Goal: Information Seeking & Learning: Learn about a topic

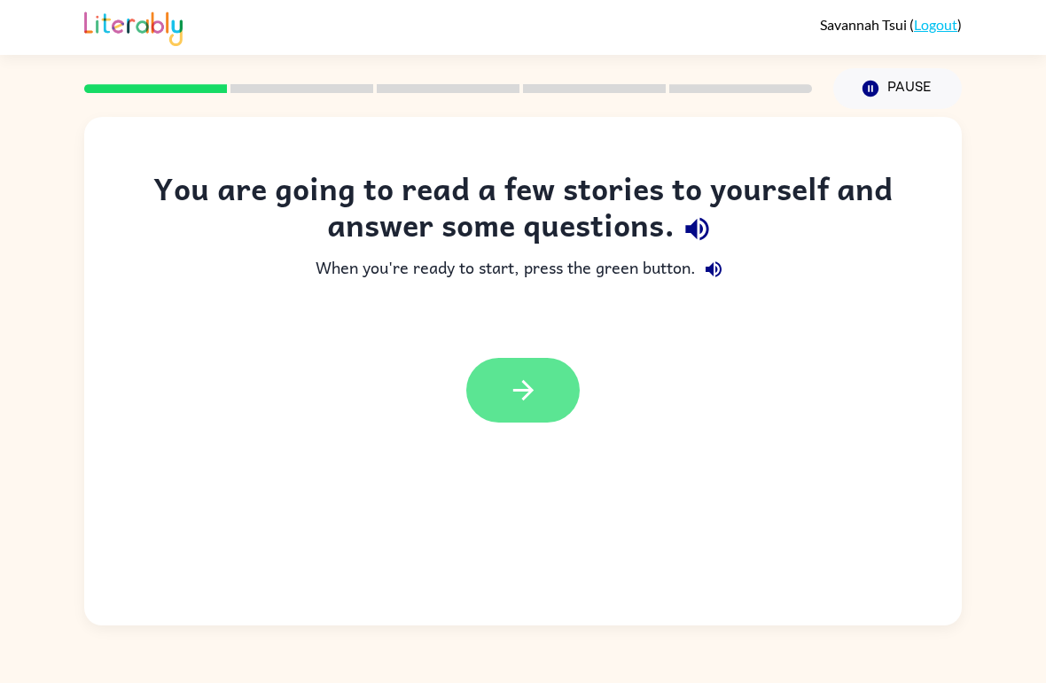
click at [494, 390] on button "button" at bounding box center [522, 390] width 113 height 65
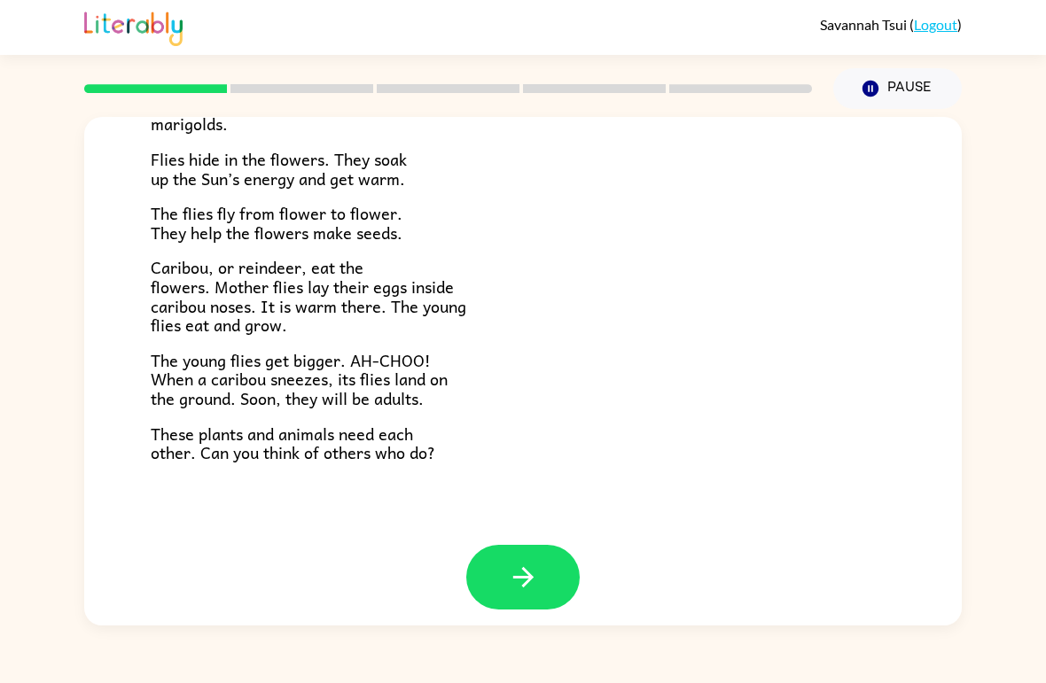
scroll to position [349, 0]
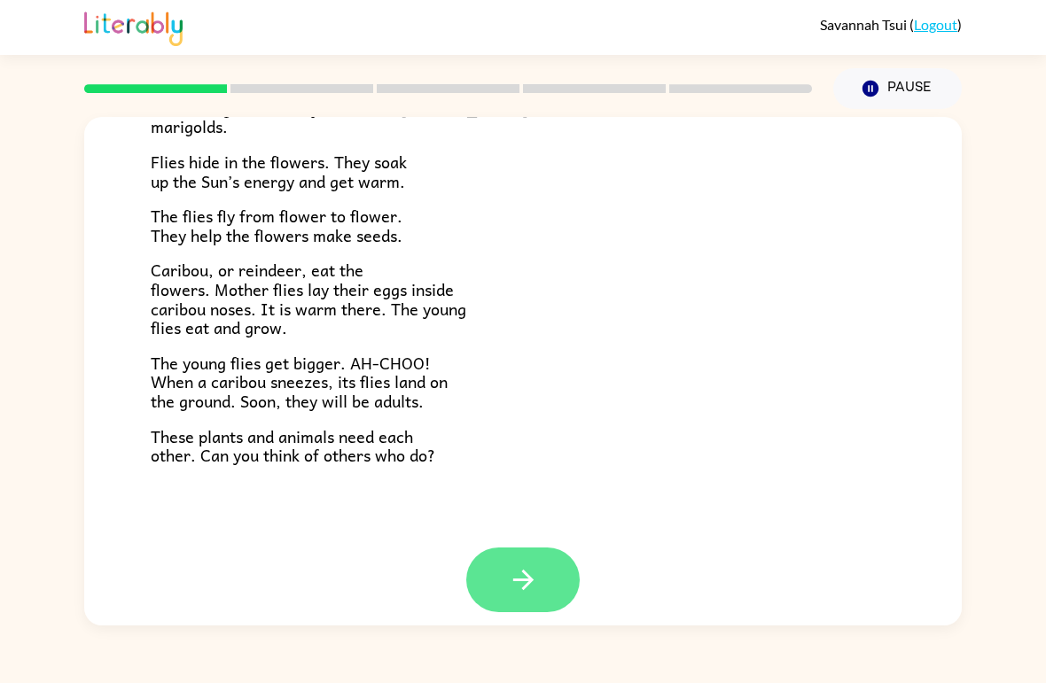
click at [538, 565] on icon "button" at bounding box center [523, 580] width 31 height 31
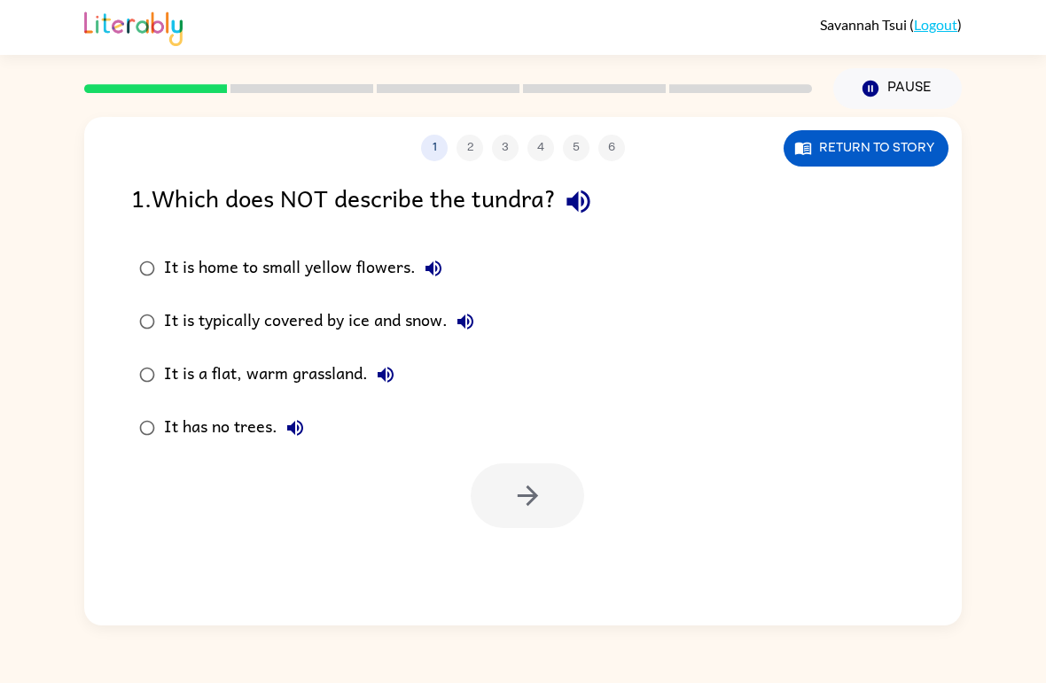
click at [541, 464] on div at bounding box center [527, 496] width 113 height 65
click at [526, 257] on div "1 2 3 4 5 6 Return to story 1 . Which does NOT describe the tundra? It is home …" at bounding box center [523, 371] width 878 height 509
click at [293, 91] on rect at bounding box center [301, 88] width 143 height 9
click at [330, 433] on div "1 2 3 4 5 6 Return to story 1 . Which does NOT describe the tundra? It is home …" at bounding box center [523, 371] width 878 height 509
click at [527, 464] on div at bounding box center [527, 496] width 113 height 65
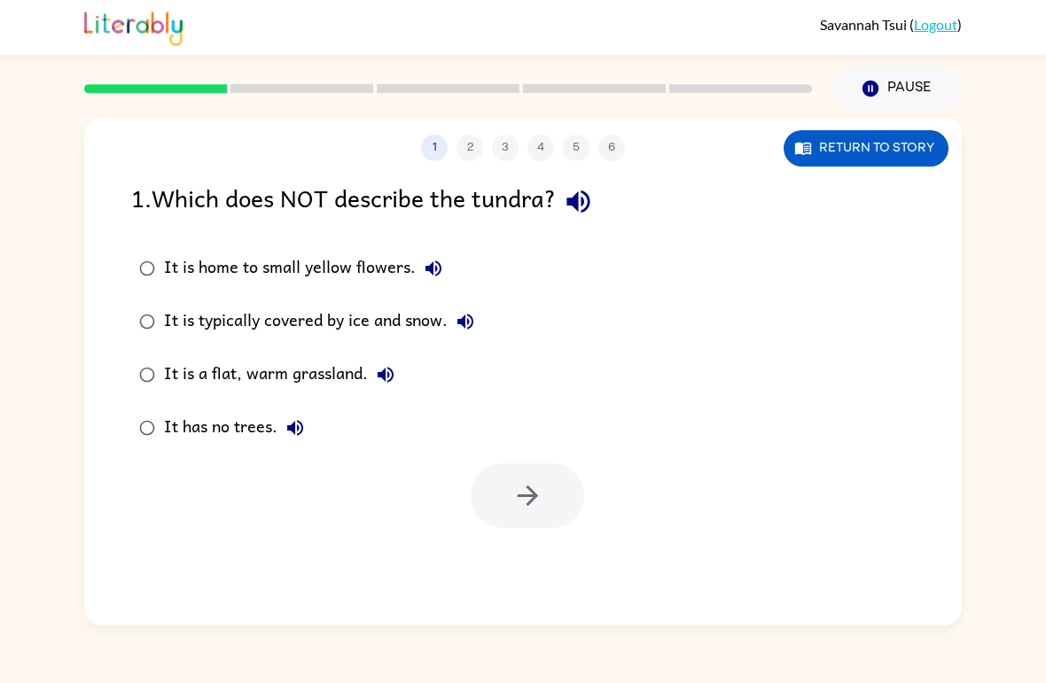
click at [527, 464] on div at bounding box center [527, 496] width 113 height 65
click at [497, 464] on div at bounding box center [527, 496] width 113 height 65
click at [480, 464] on div at bounding box center [527, 496] width 113 height 65
click at [860, 92] on button "Pause Pause" at bounding box center [897, 88] width 129 height 41
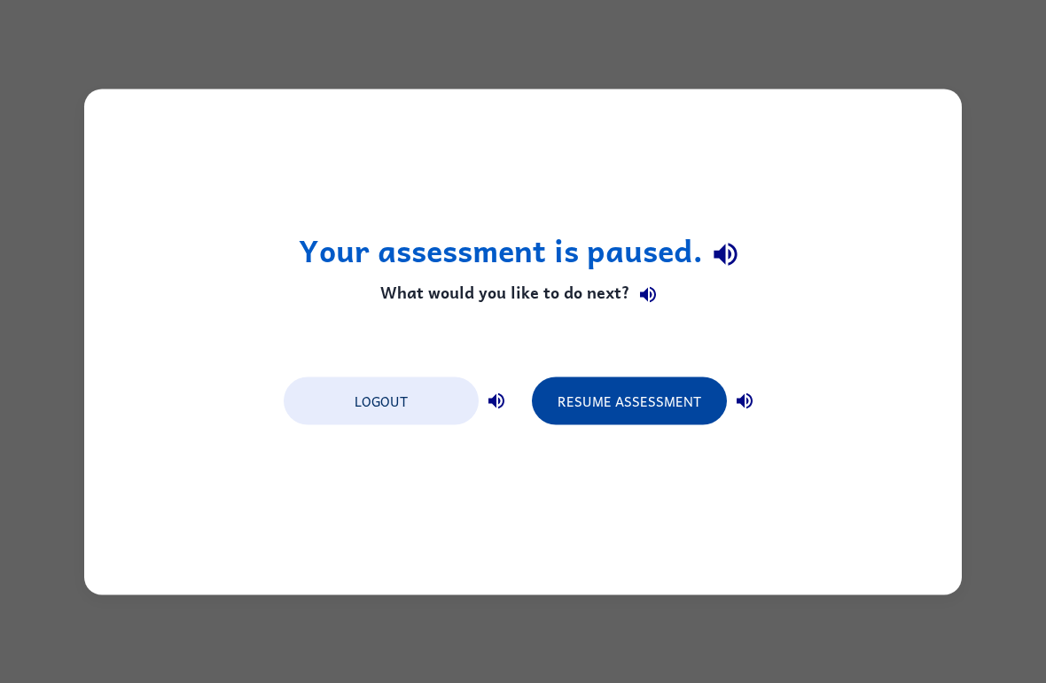
click at [589, 402] on button "Resume Assessment" at bounding box center [629, 401] width 195 height 48
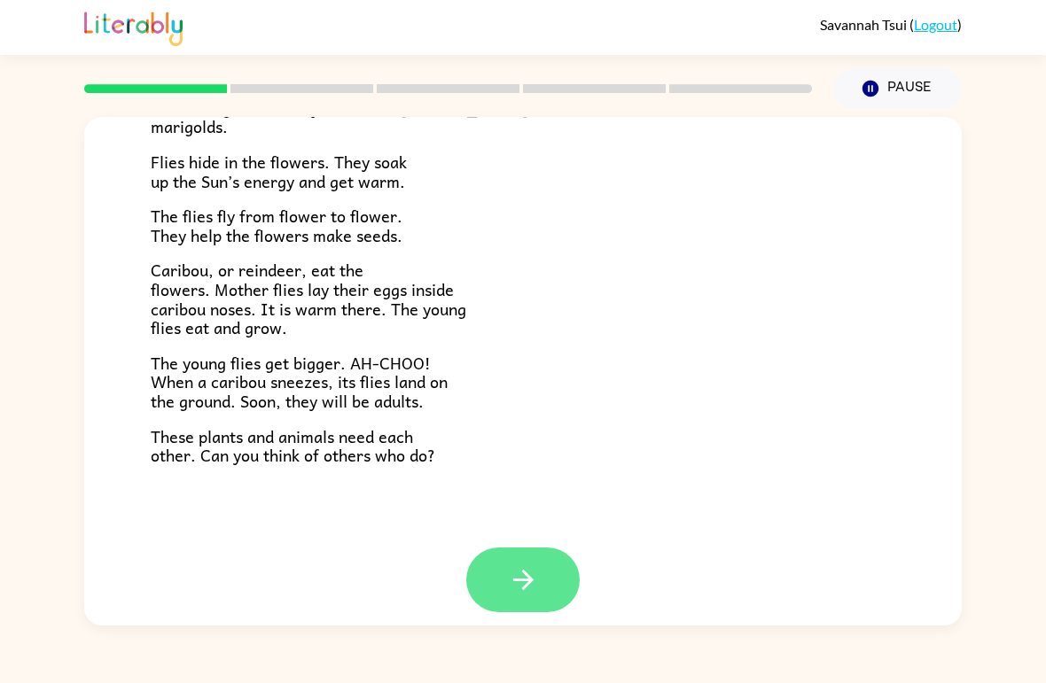
click at [525, 565] on icon "button" at bounding box center [523, 580] width 31 height 31
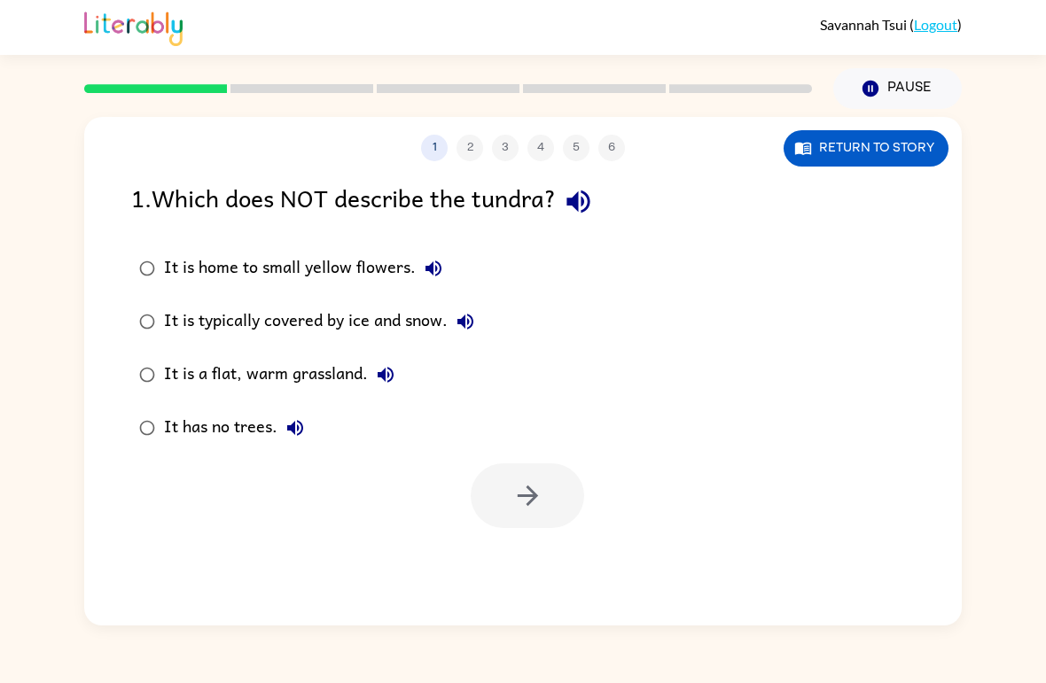
click at [183, 366] on div "It is a flat, warm grassland." at bounding box center [283, 374] width 239 height 35
click at [574, 503] on button "button" at bounding box center [527, 496] width 113 height 65
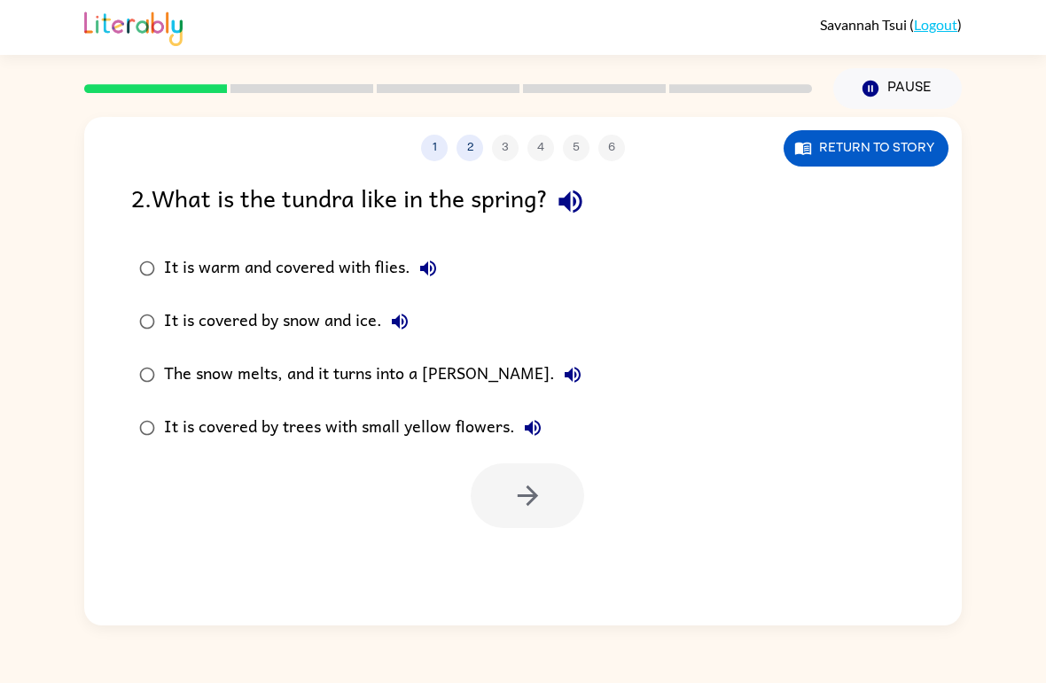
click at [250, 439] on div "It is covered by trees with small yellow flowers." at bounding box center [357, 427] width 386 height 35
click at [523, 473] on button "button" at bounding box center [527, 496] width 113 height 65
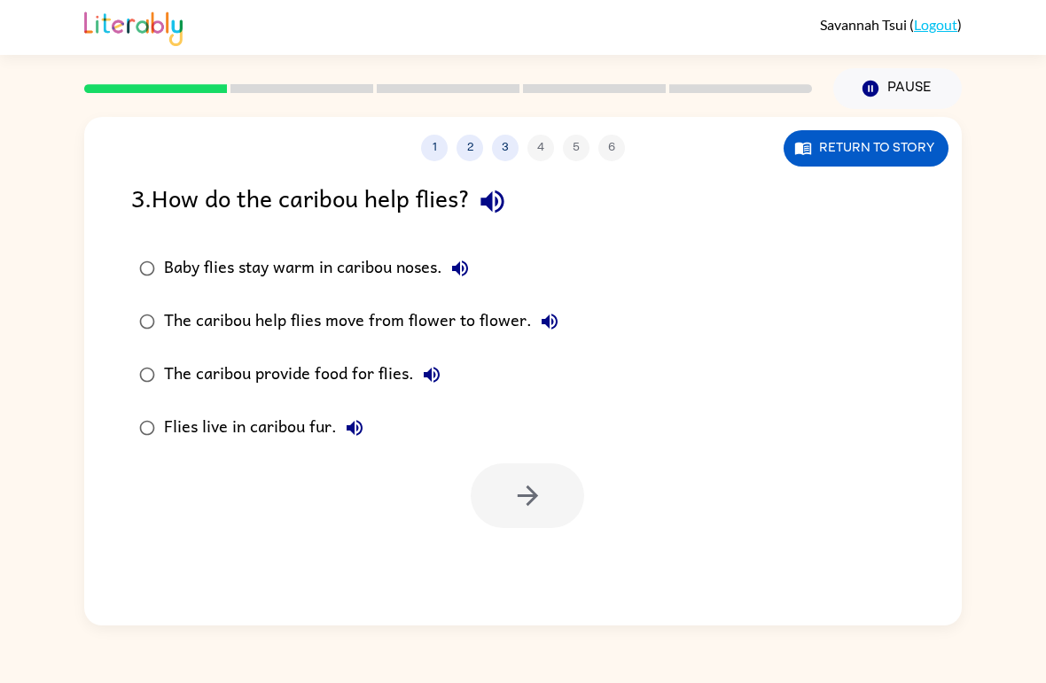
click at [398, 324] on div "The caribou help flies move from flower to flower." at bounding box center [365, 321] width 403 height 35
click at [532, 526] on button "button" at bounding box center [527, 496] width 113 height 65
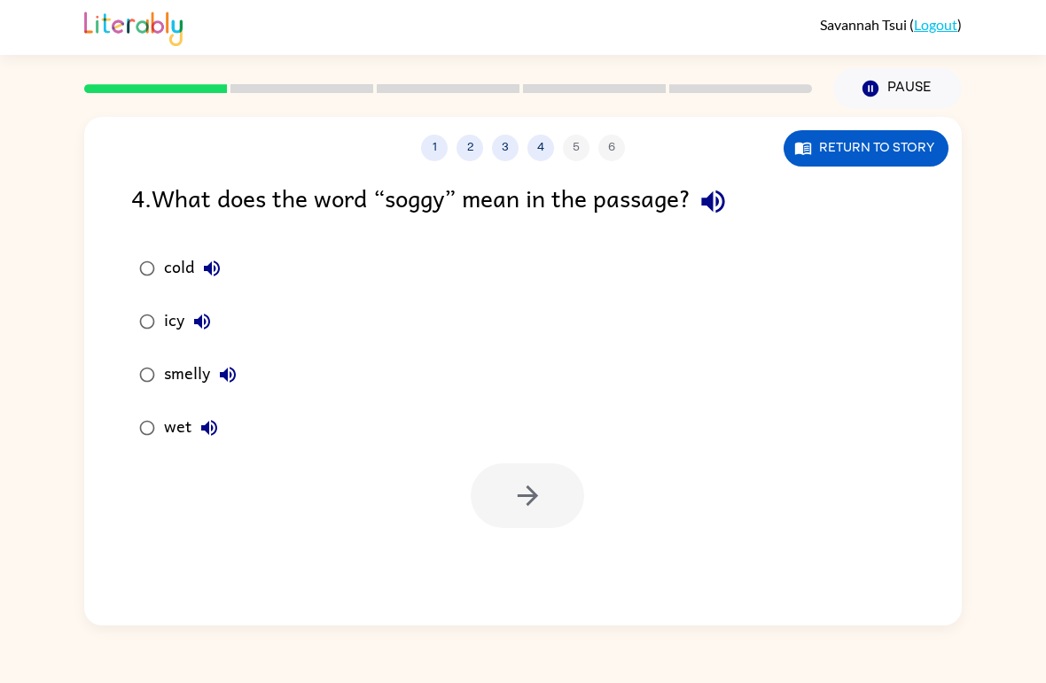
click at [182, 376] on div "smelly" at bounding box center [205, 374] width 82 height 35
click at [527, 495] on icon "button" at bounding box center [527, 495] width 31 height 31
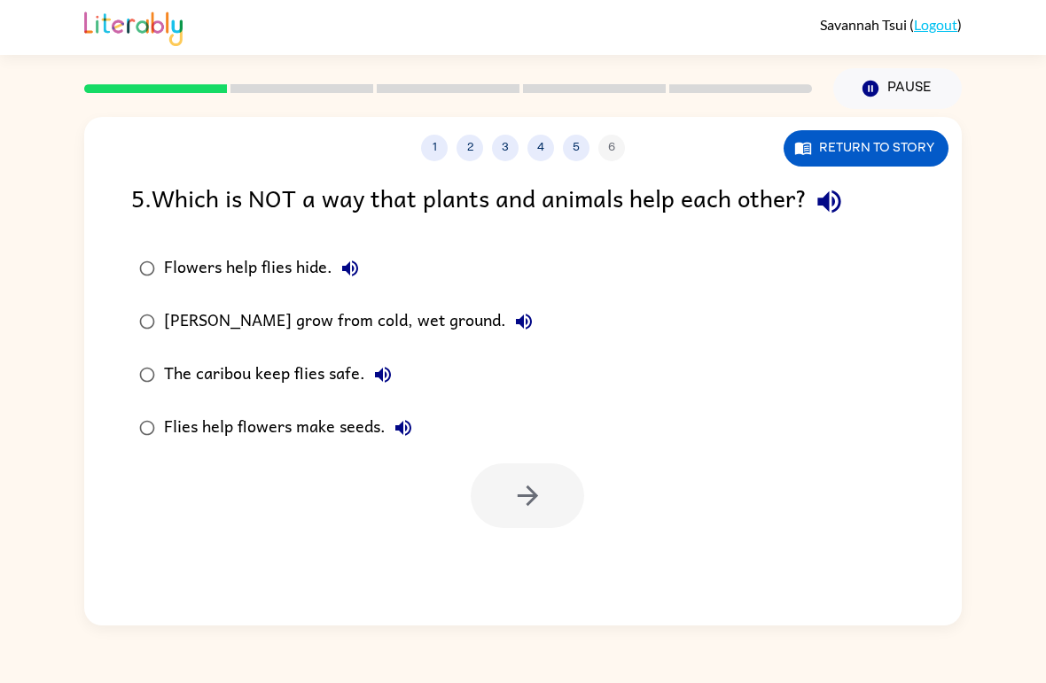
click at [369, 308] on div "[PERSON_NAME] grow from cold, wet ground." at bounding box center [353, 321] width 378 height 35
click at [514, 489] on icon "button" at bounding box center [527, 495] width 31 height 31
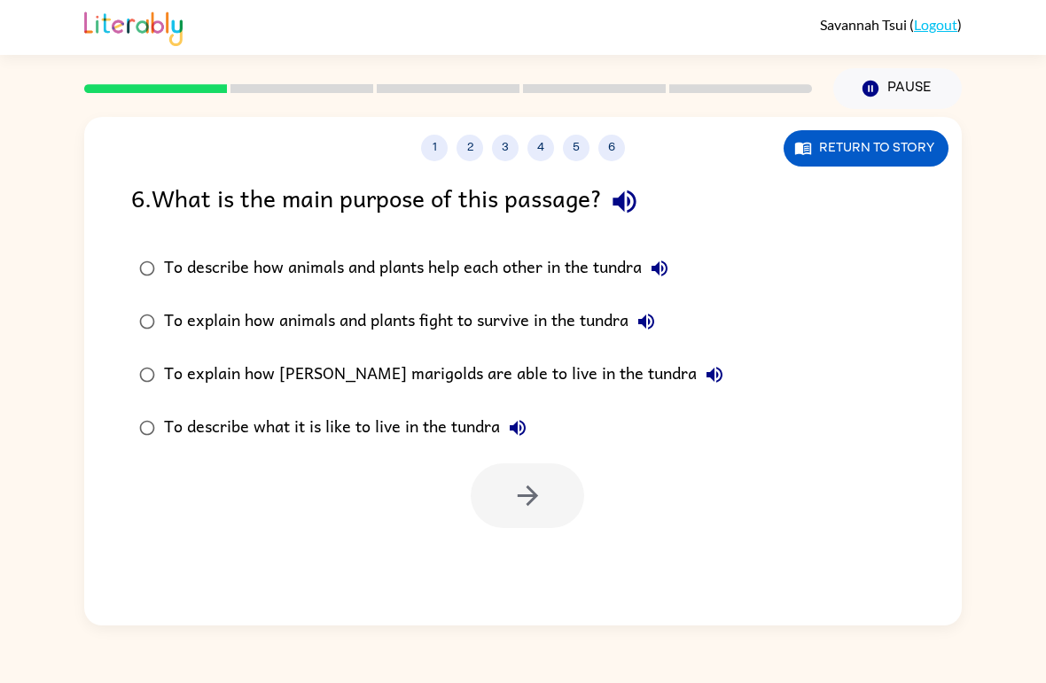
click at [418, 434] on div "To describe what it is like to live in the tundra" at bounding box center [349, 427] width 371 height 35
click at [527, 505] on icon "button" at bounding box center [527, 496] width 20 height 20
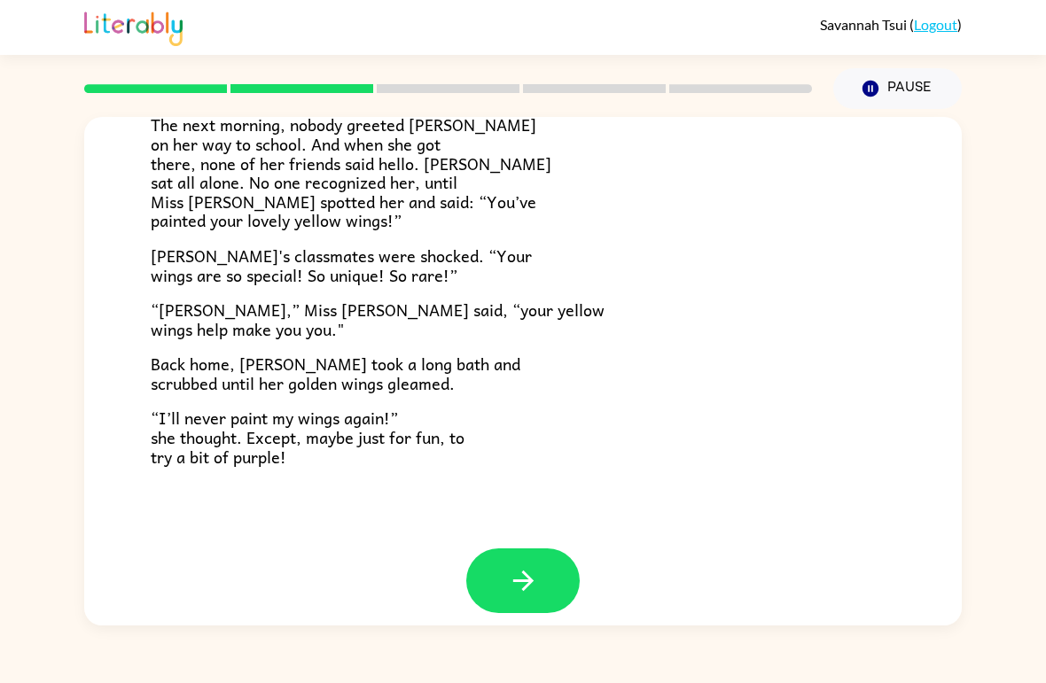
scroll to position [477, 0]
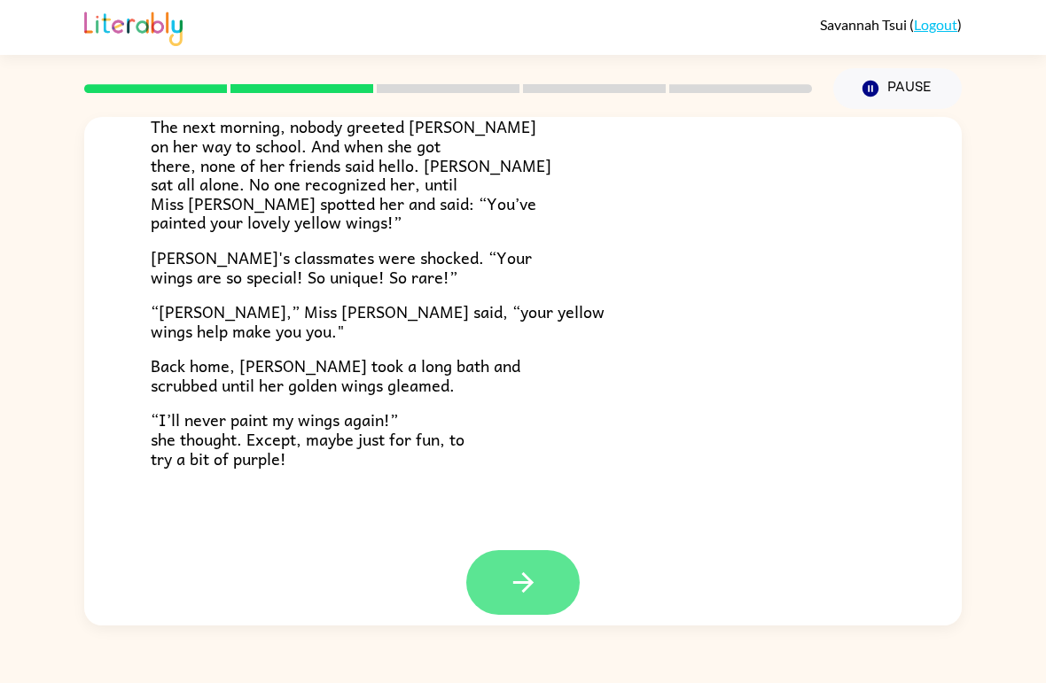
click at [532, 592] on button "button" at bounding box center [522, 582] width 113 height 65
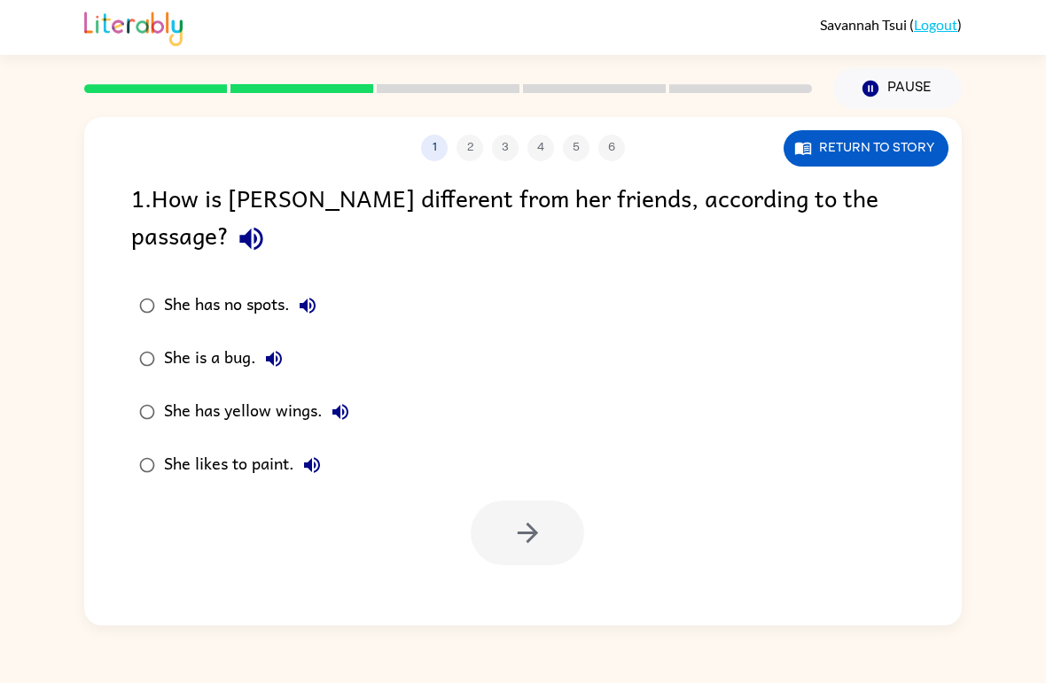
scroll to position [0, 0]
click at [247, 394] on div "She has yellow wings." at bounding box center [261, 411] width 194 height 35
click at [564, 501] on button "button" at bounding box center [527, 533] width 113 height 65
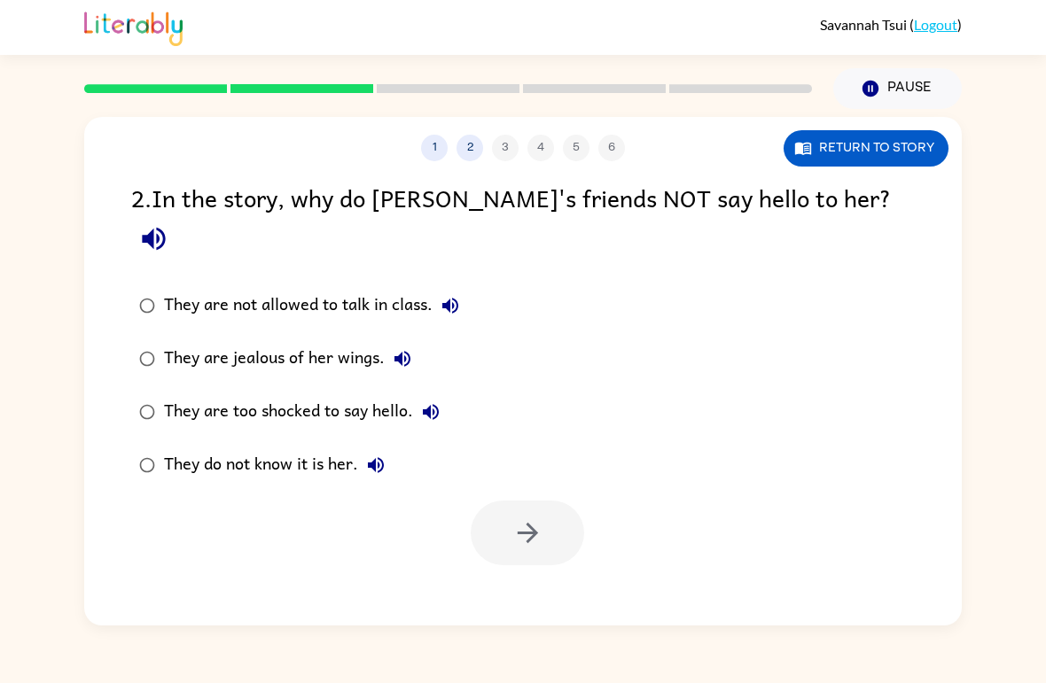
click at [289, 439] on label "They do not know it is her." at bounding box center [298, 465] width 355 height 53
click at [316, 448] on div "They do not know it is her." at bounding box center [279, 465] width 230 height 35
click at [548, 501] on button "button" at bounding box center [527, 533] width 113 height 65
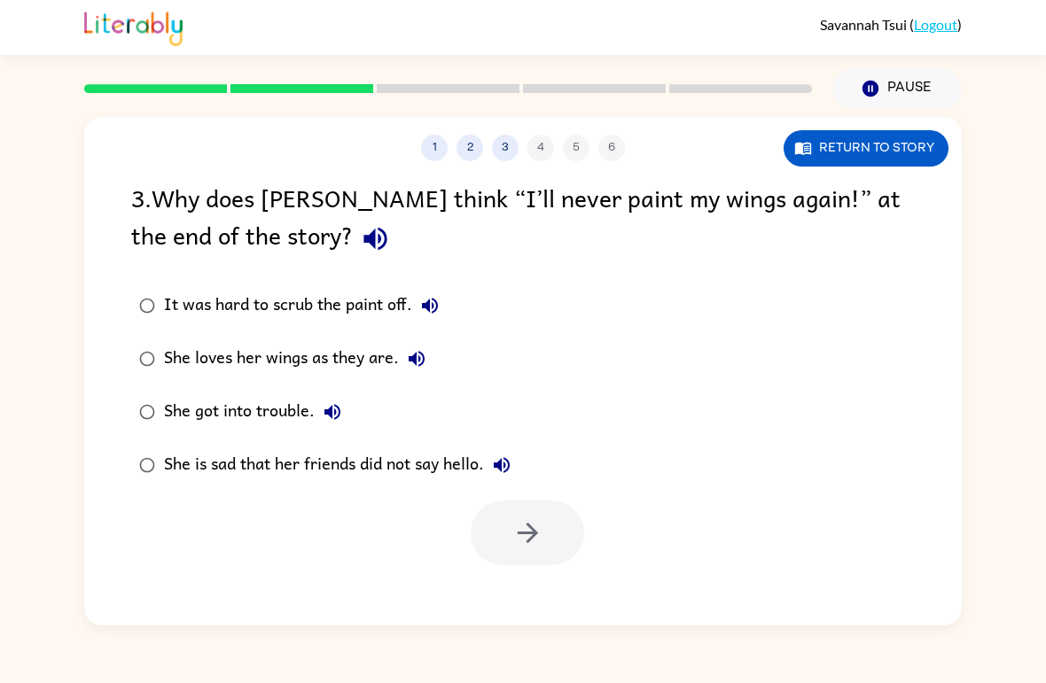
click at [379, 350] on div "She loves her wings as they are." at bounding box center [299, 358] width 270 height 35
click at [547, 524] on button "button" at bounding box center [527, 533] width 113 height 65
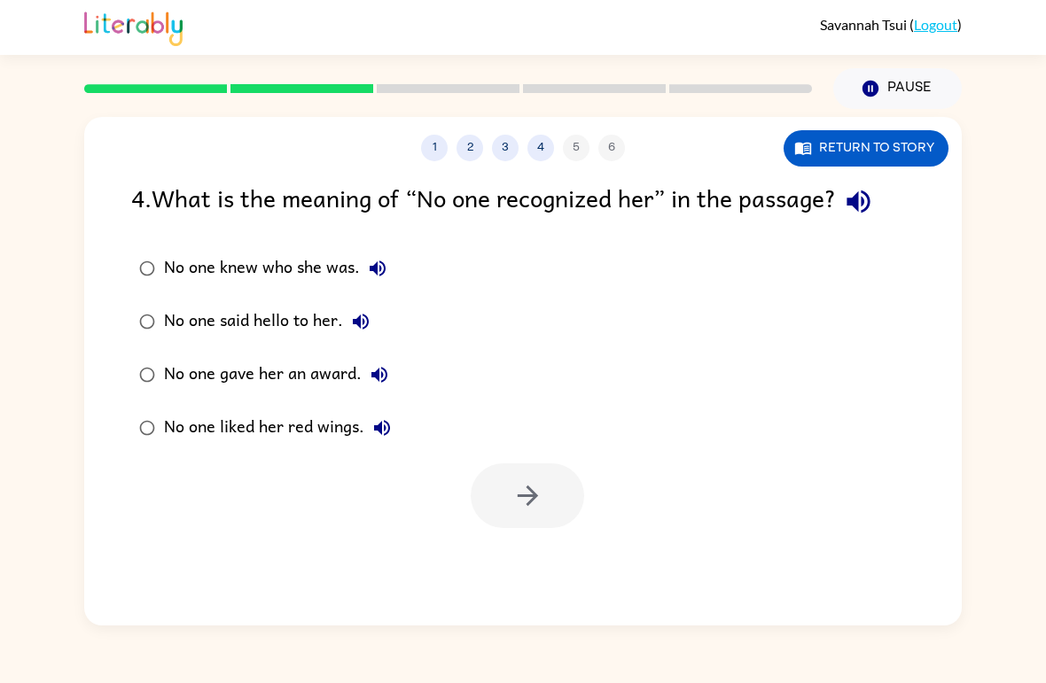
click at [302, 283] on div "No one knew who she was." at bounding box center [279, 268] width 231 height 35
click at [336, 246] on label "No one knew who she was." at bounding box center [264, 268] width 287 height 53
click at [525, 505] on icon "button" at bounding box center [527, 495] width 31 height 31
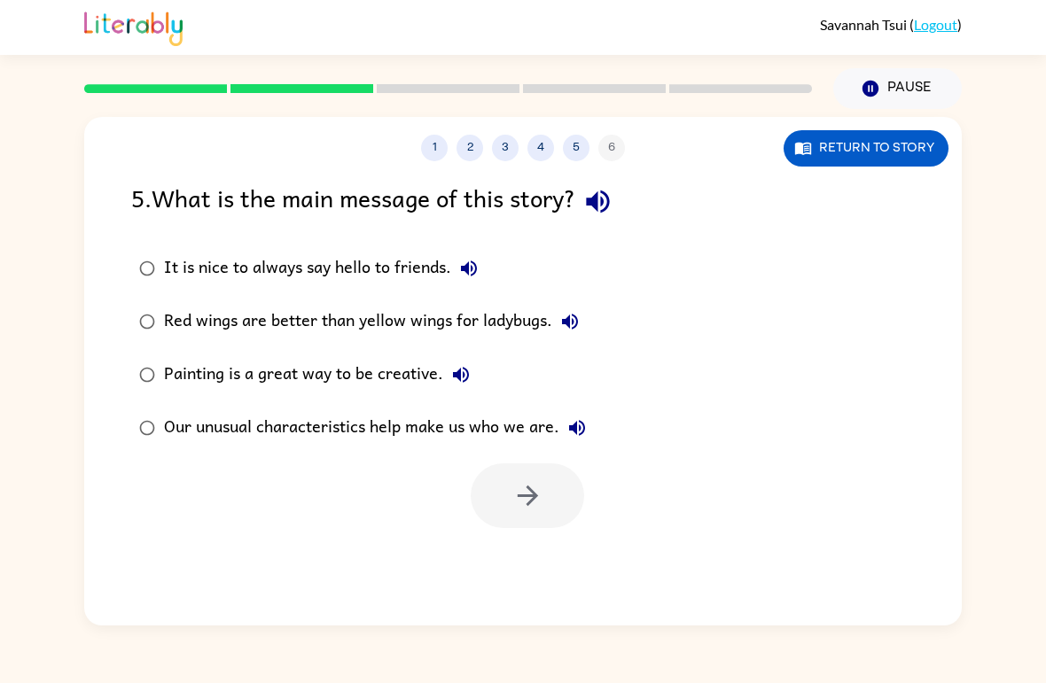
click at [421, 425] on div "Our unusual characteristics help make us who we are." at bounding box center [379, 427] width 431 height 35
click at [526, 495] on icon "button" at bounding box center [527, 495] width 31 height 31
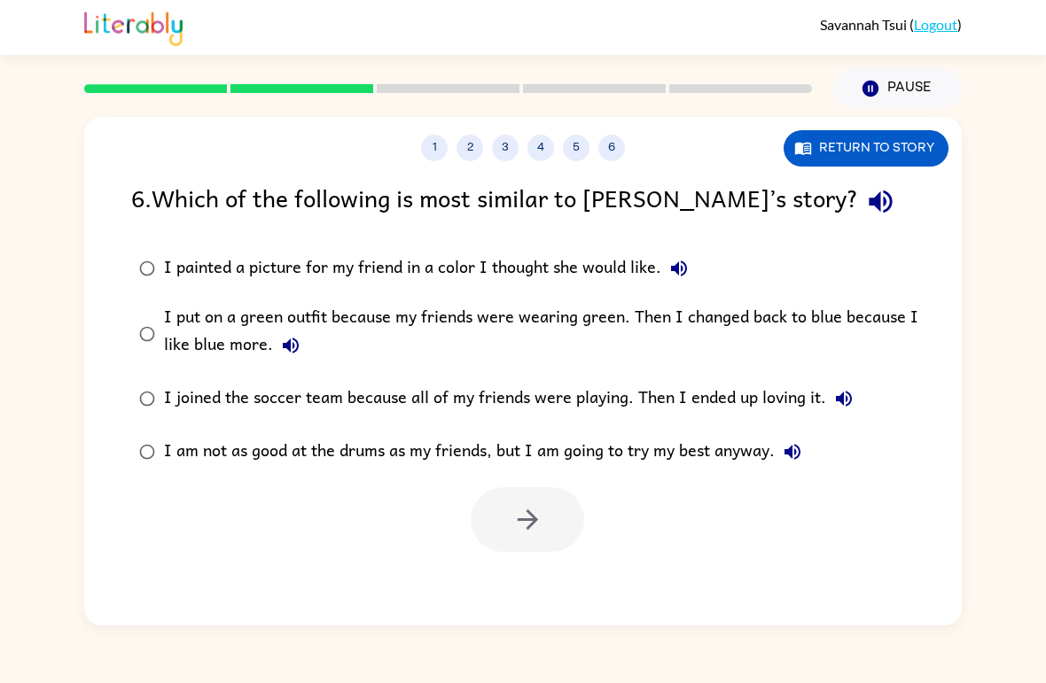
click at [756, 325] on div "I put on a green outfit because my friends were wearing green. Then I changed b…" at bounding box center [551, 333] width 775 height 59
click at [540, 512] on icon "button" at bounding box center [527, 519] width 31 height 31
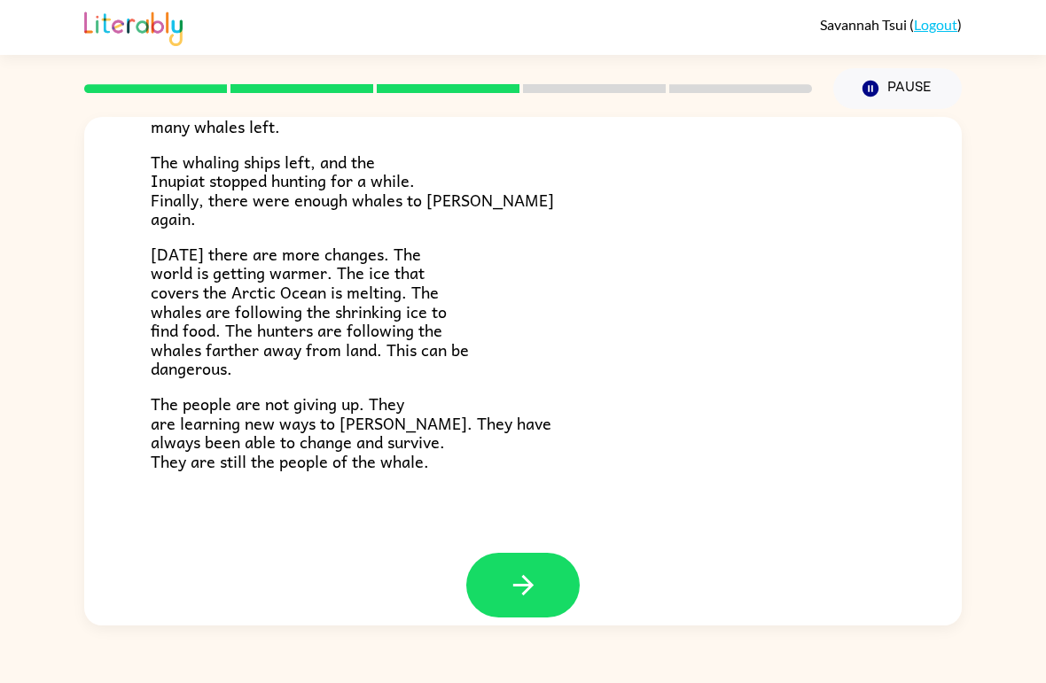
scroll to position [575, 0]
click at [540, 565] on button "button" at bounding box center [522, 586] width 113 height 65
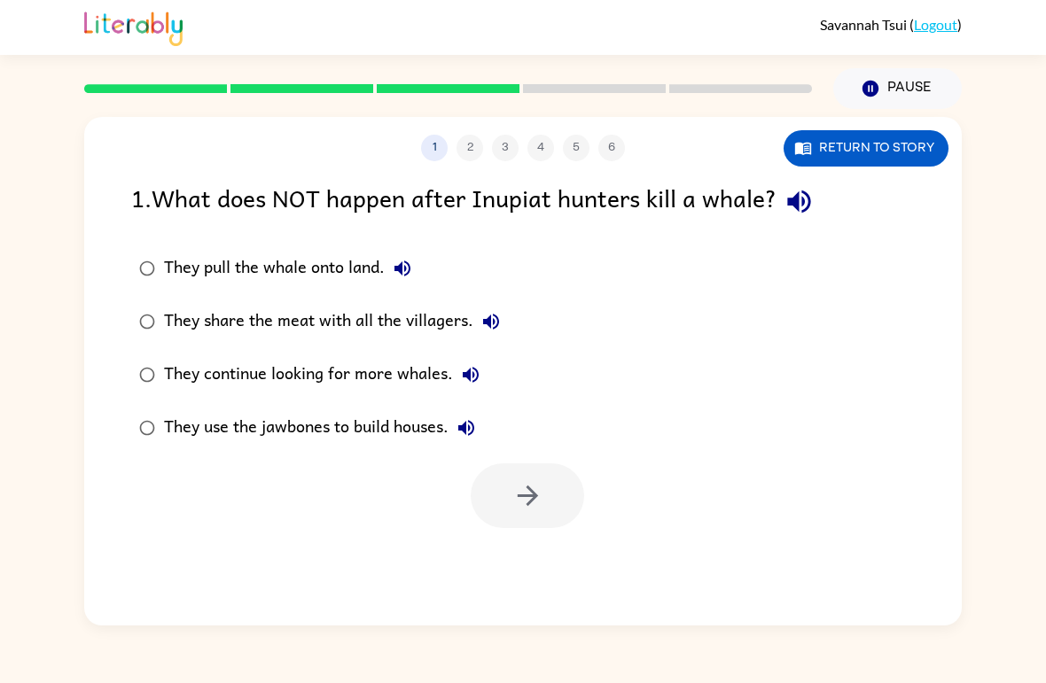
click at [336, 280] on div "They pull the whale onto land." at bounding box center [292, 268] width 256 height 35
click at [335, 280] on div "They pull the whale onto land." at bounding box center [292, 268] width 256 height 35
click at [557, 524] on button "button" at bounding box center [527, 496] width 113 height 65
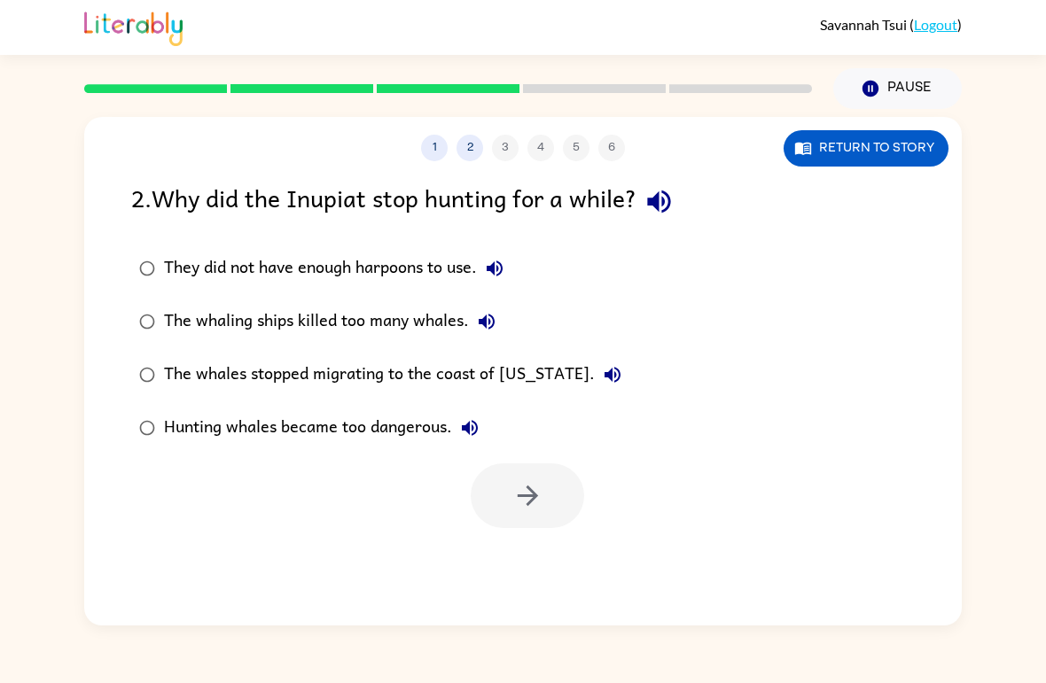
click at [395, 423] on div "Hunting whales became too dangerous." at bounding box center [326, 427] width 324 height 35
click at [530, 495] on icon "button" at bounding box center [527, 495] width 31 height 31
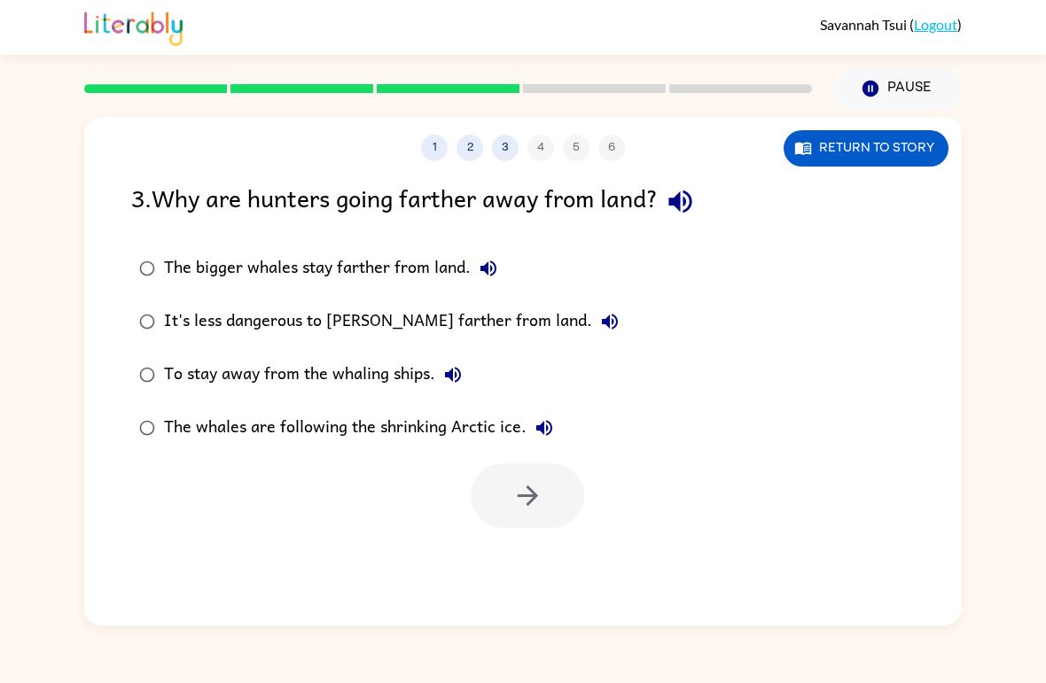
click at [381, 408] on label "The whales are following the shrinking Arctic ice." at bounding box center [378, 428] width 515 height 53
click at [523, 517] on button "button" at bounding box center [527, 496] width 113 height 65
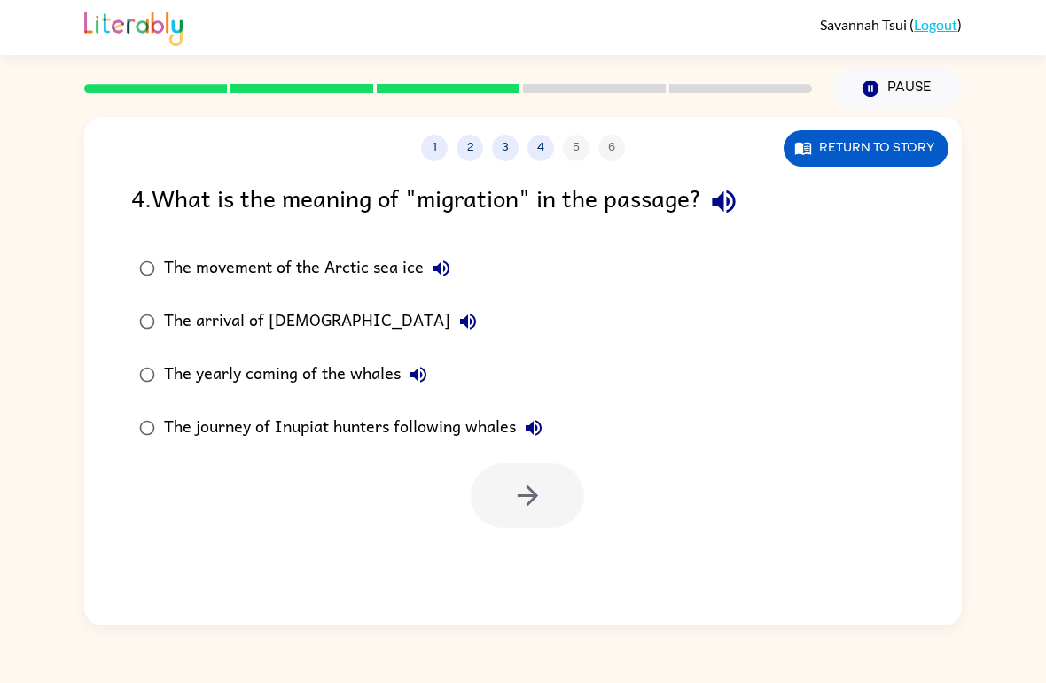
click at [351, 280] on div "The movement of the Arctic sea ice" at bounding box center [311, 268] width 295 height 35
click at [540, 491] on icon "button" at bounding box center [527, 495] width 31 height 31
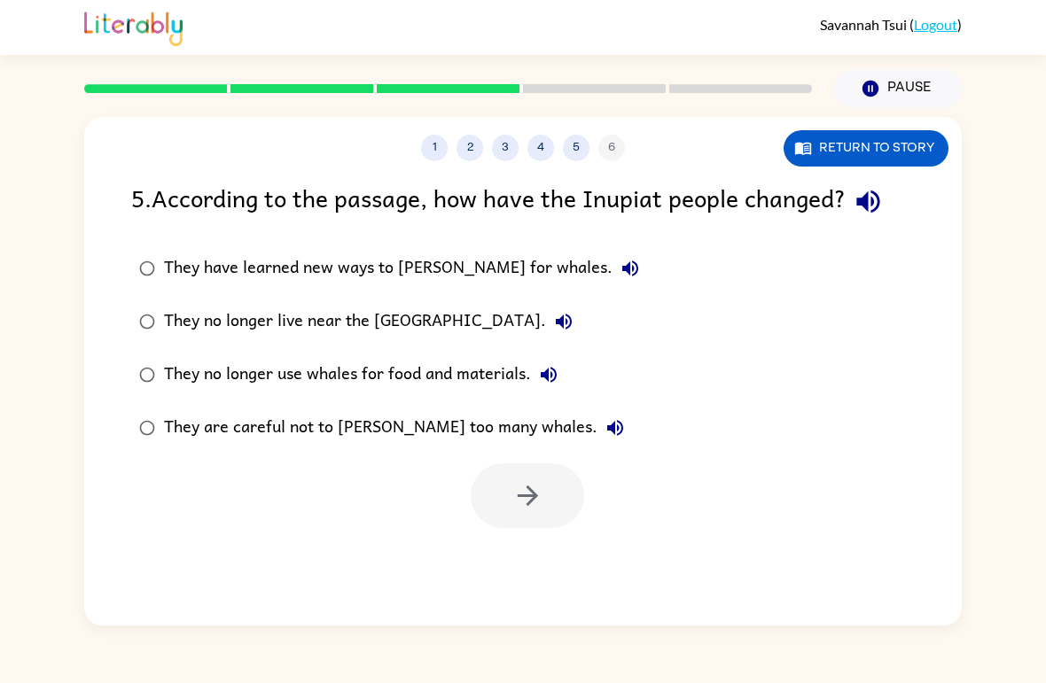
click at [437, 270] on div "They have learned new ways to [PERSON_NAME] for whales." at bounding box center [406, 268] width 484 height 35
click at [548, 486] on button "button" at bounding box center [527, 496] width 113 height 65
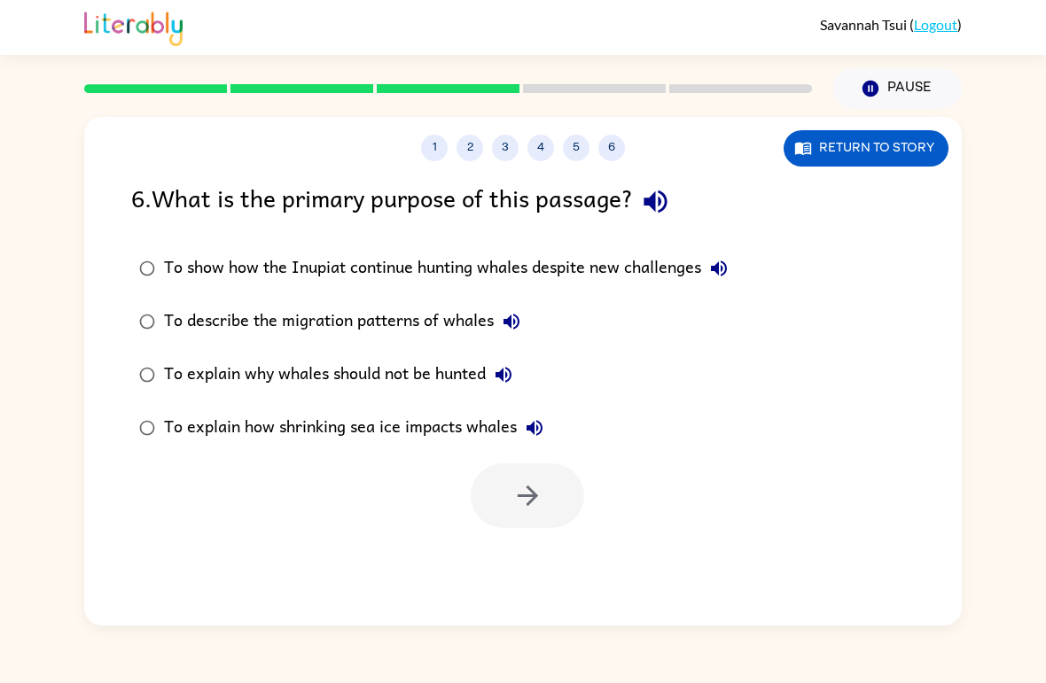
click at [455, 256] on div "To show how the Inupiat continue hunting whales despite new challenges" at bounding box center [450, 268] width 573 height 35
click at [524, 493] on icon "button" at bounding box center [527, 495] width 31 height 31
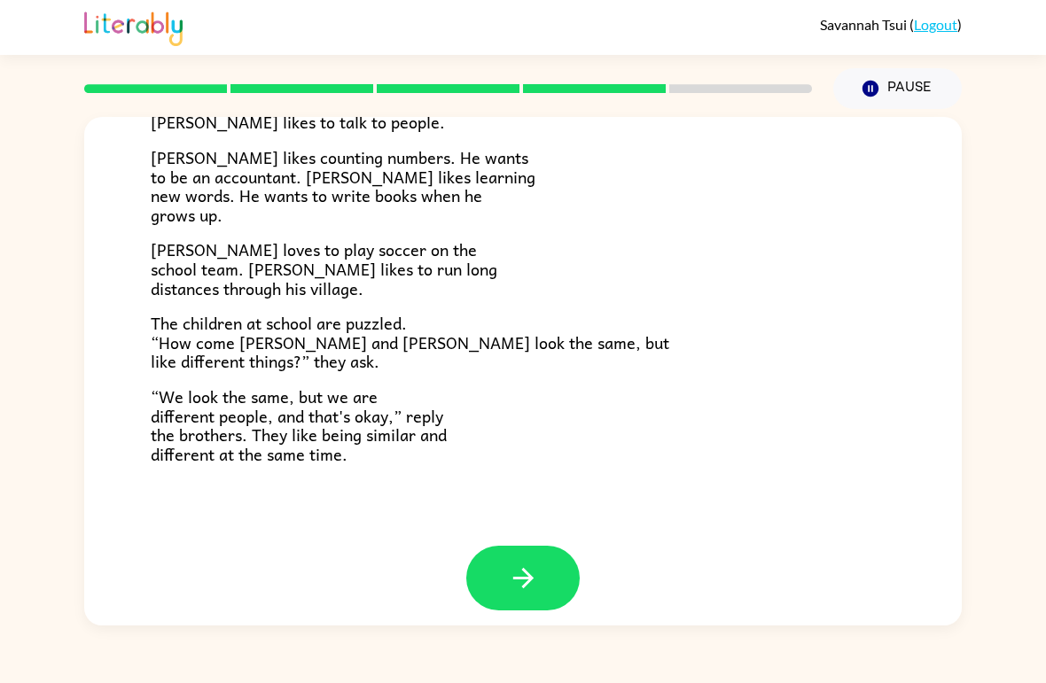
scroll to position [368, 0]
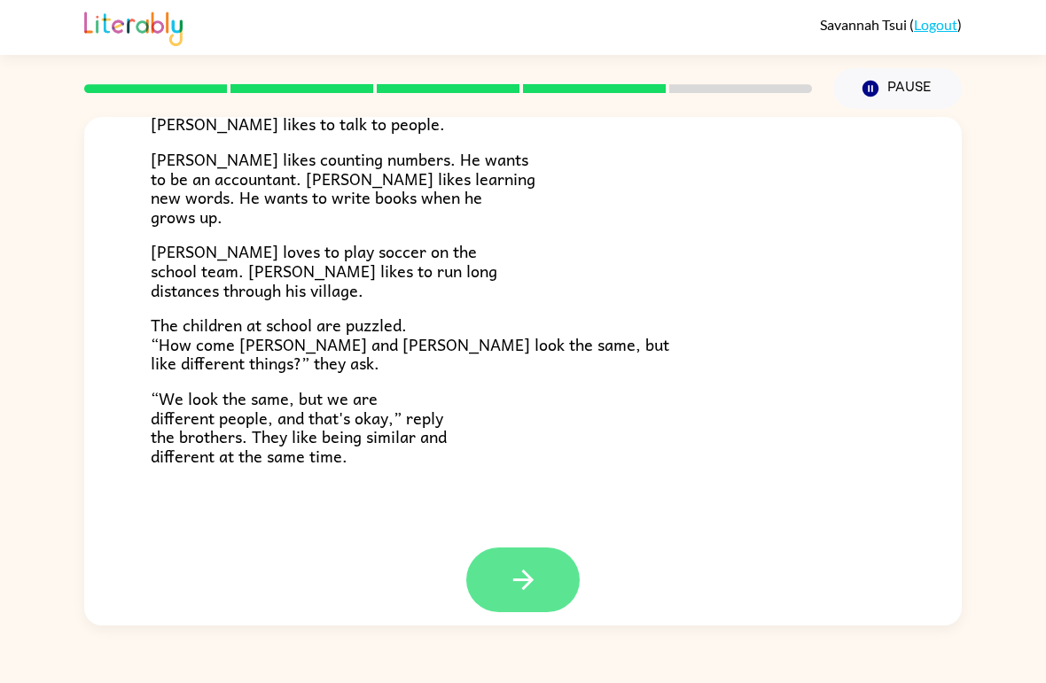
click at [545, 586] on button "button" at bounding box center [522, 580] width 113 height 65
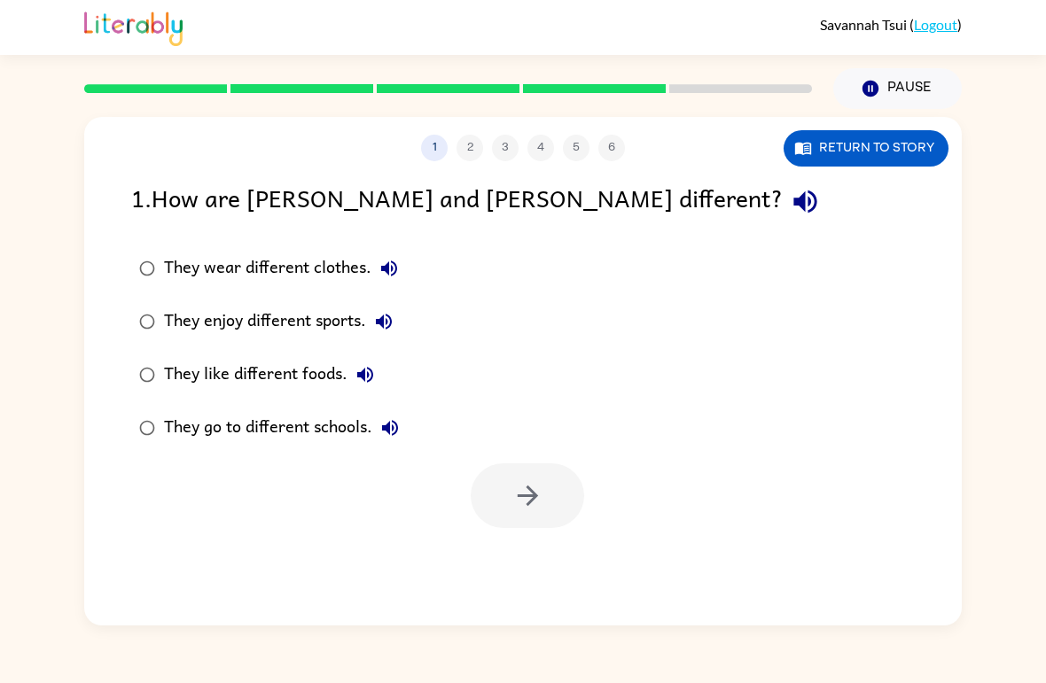
scroll to position [0, 0]
click at [273, 317] on div "They enjoy different sports." at bounding box center [283, 321] width 238 height 35
click at [536, 480] on button "button" at bounding box center [527, 496] width 113 height 65
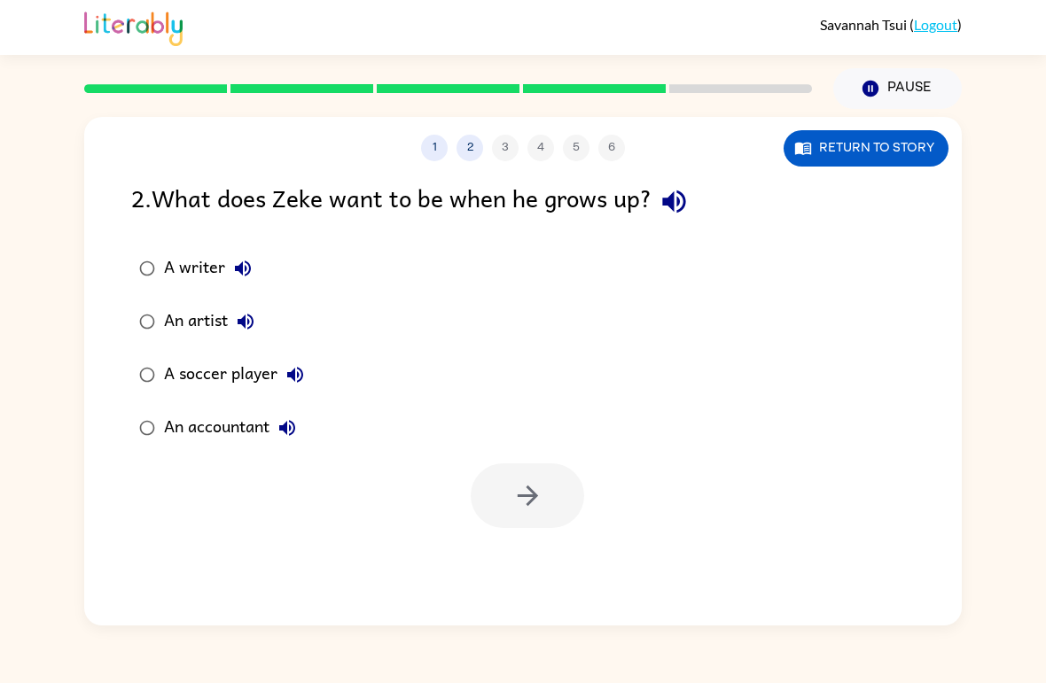
click at [193, 267] on div "A writer" at bounding box center [212, 268] width 97 height 35
click at [532, 502] on icon "button" at bounding box center [527, 496] width 20 height 20
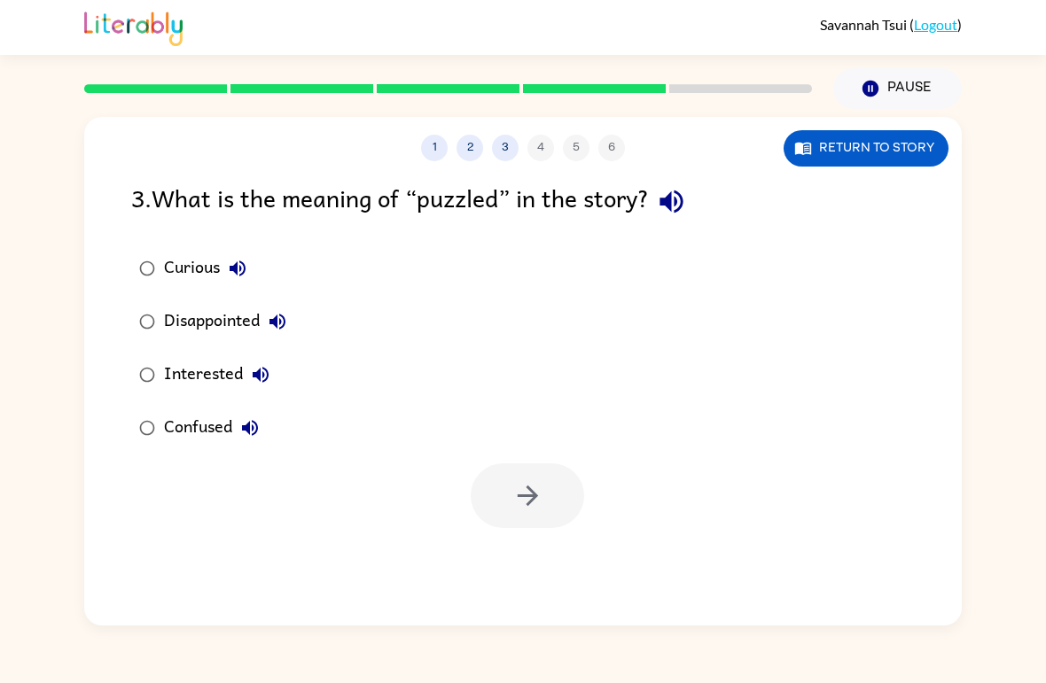
click at [213, 416] on div "Confused" at bounding box center [216, 427] width 104 height 35
click at [550, 503] on button "button" at bounding box center [527, 496] width 113 height 65
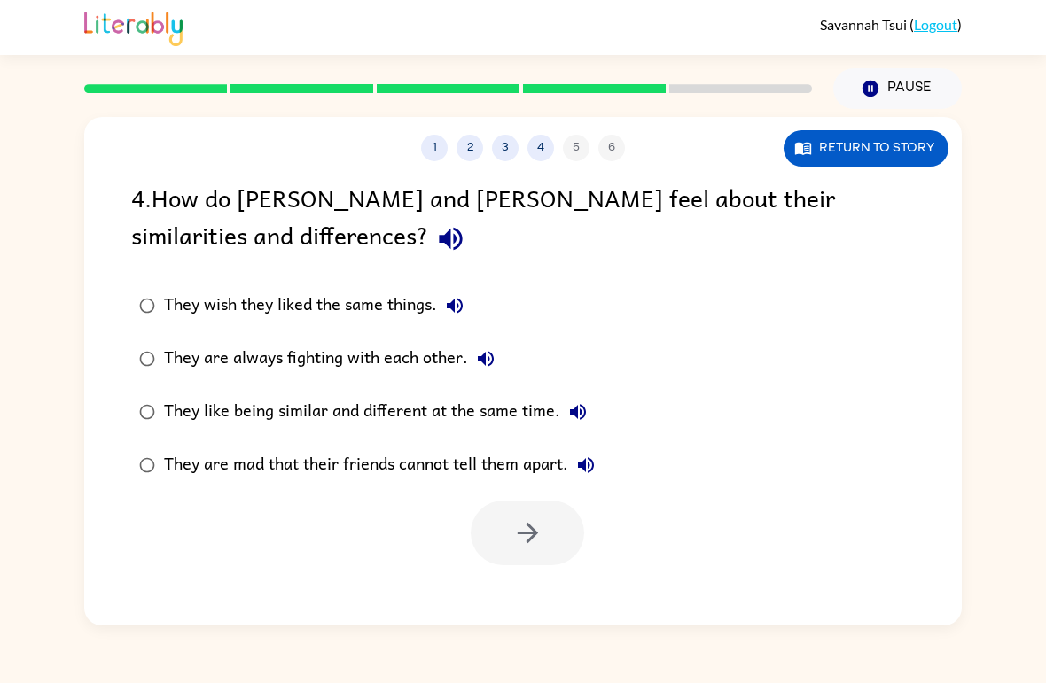
click at [538, 420] on div "They like being similar and different at the same time." at bounding box center [380, 411] width 432 height 35
click at [539, 511] on button "button" at bounding box center [527, 533] width 113 height 65
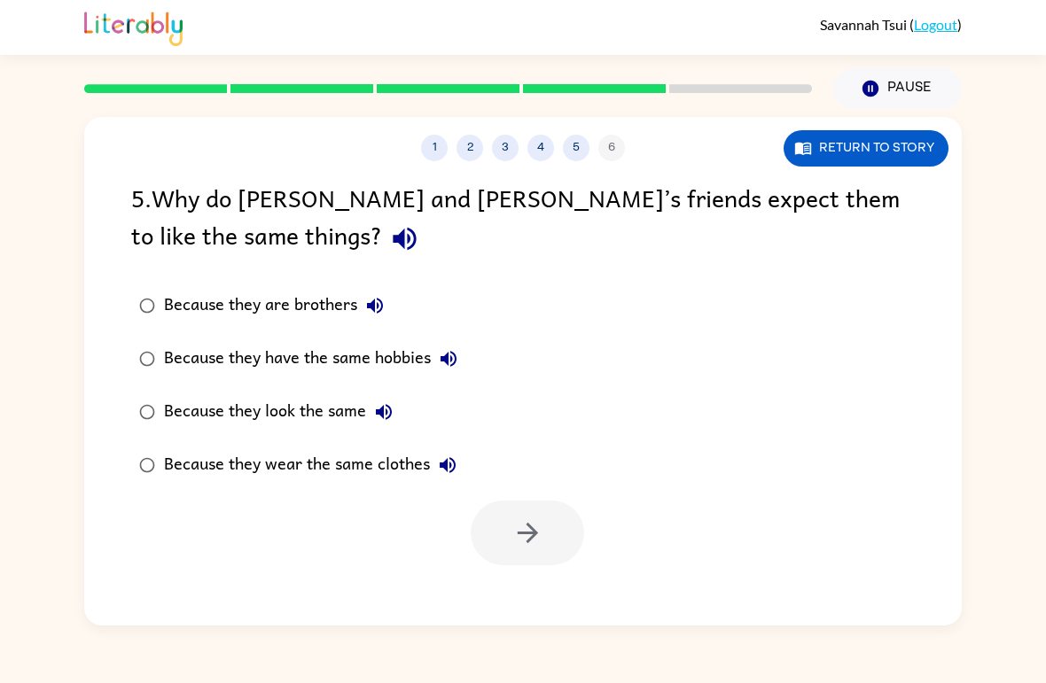
click at [283, 315] on div "Because they are brothers" at bounding box center [278, 305] width 229 height 35
click at [528, 519] on button "button" at bounding box center [527, 533] width 113 height 65
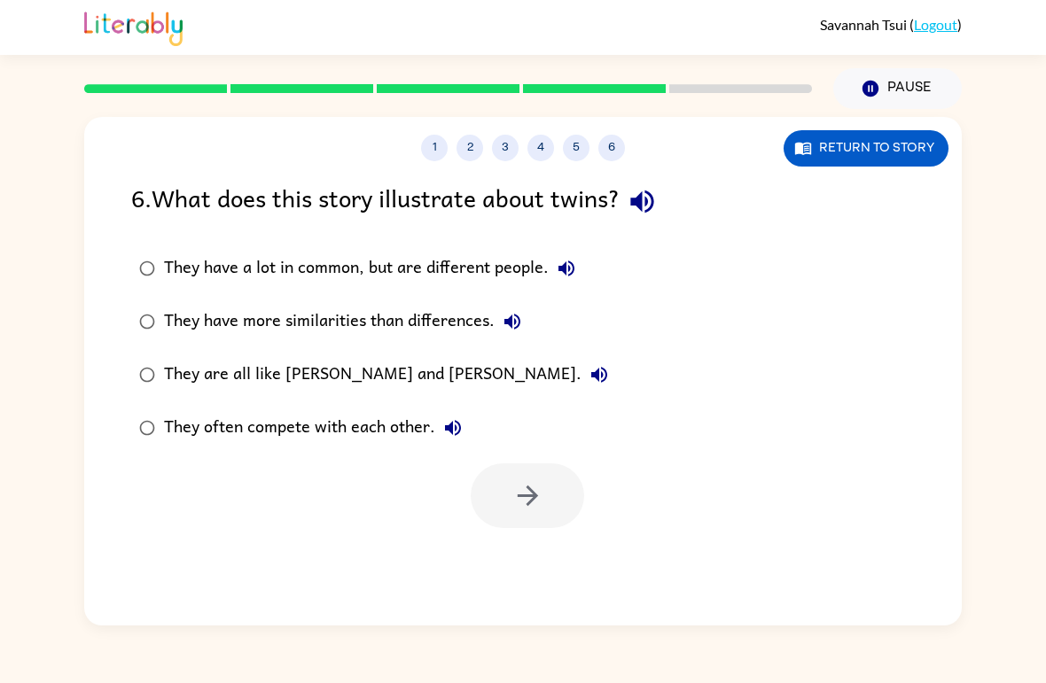
click at [427, 267] on div "They have a lot in common, but are different people." at bounding box center [374, 268] width 420 height 35
click at [516, 492] on icon "button" at bounding box center [527, 495] width 31 height 31
